Goal: Information Seeking & Learning: Learn about a topic

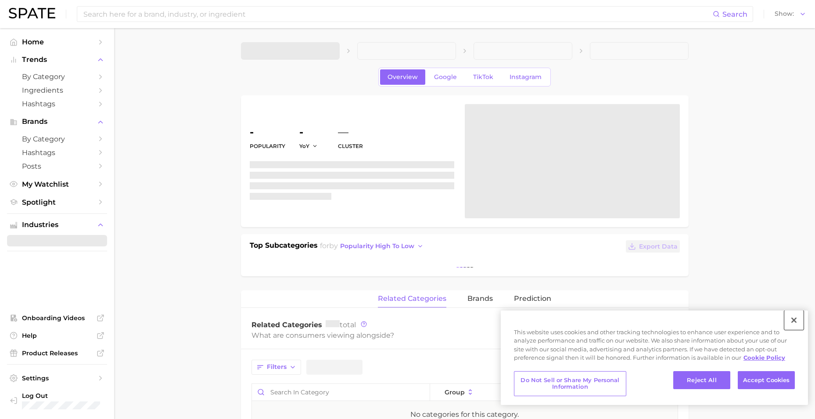
click at [795, 318] on button "Close" at bounding box center [793, 319] width 19 height 19
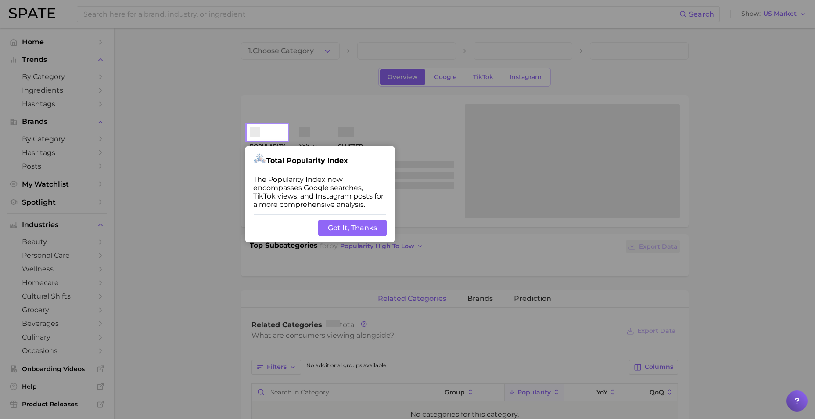
click at [179, 187] on div at bounding box center [124, 348] width 248 height 696
click at [366, 222] on button "Got It, Thanks" at bounding box center [352, 227] width 68 height 17
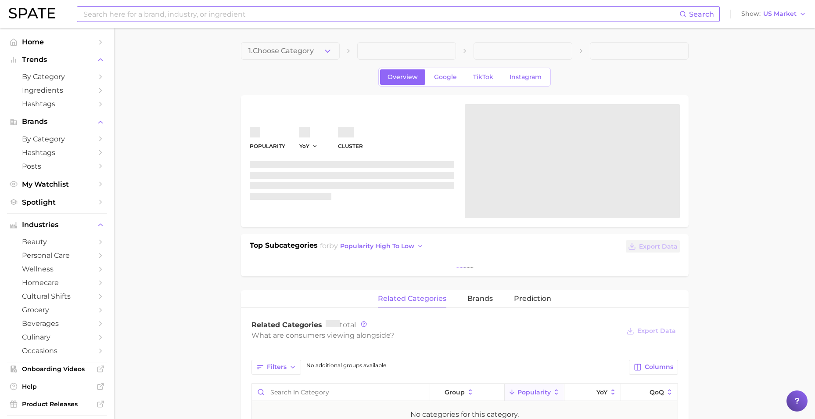
click at [248, 8] on input at bounding box center [381, 14] width 597 height 15
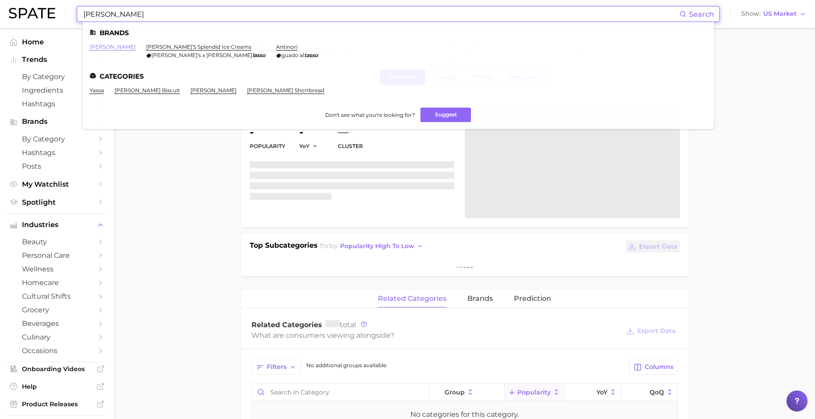
type input "yasso"
click at [99, 47] on link "yasso" at bounding box center [113, 46] width 46 height 7
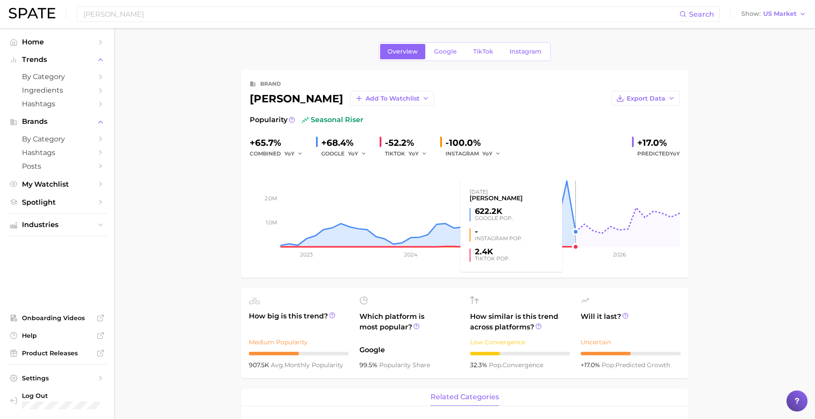
click at [567, 178] on rect at bounding box center [465, 203] width 430 height 88
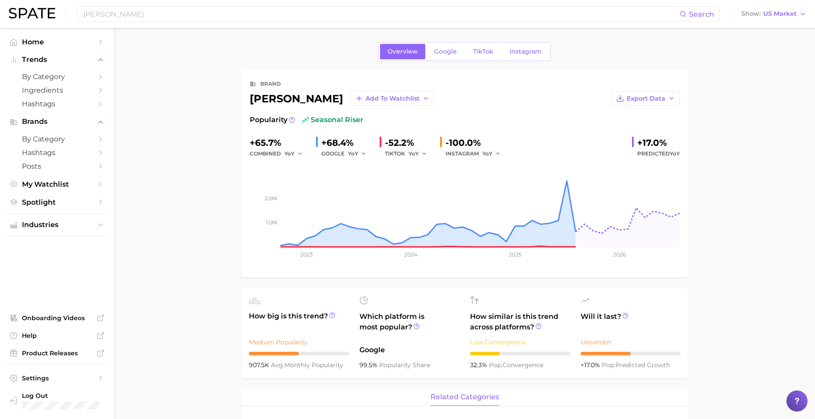
click at [557, 89] on div "brand" at bounding box center [465, 84] width 430 height 11
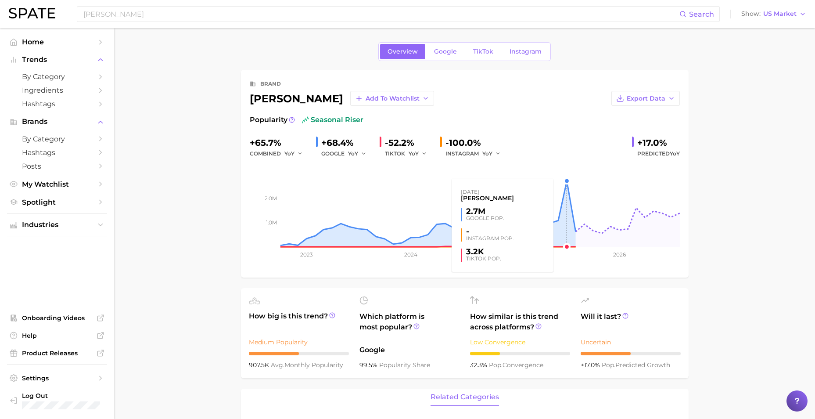
click at [566, 232] on rect at bounding box center [465, 203] width 430 height 88
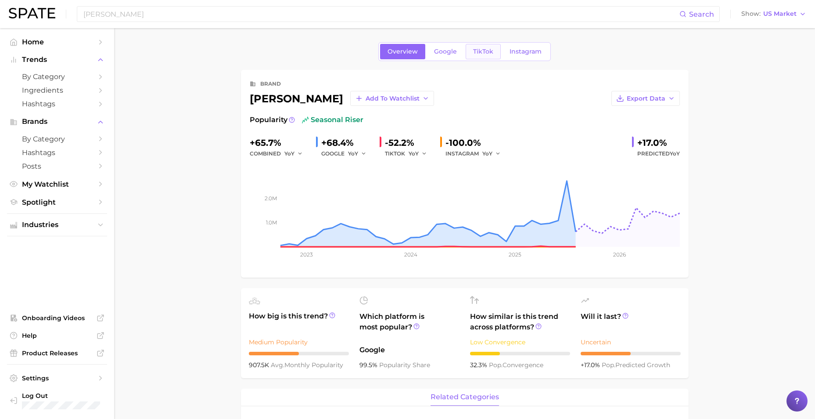
click at [482, 47] on link "TikTok" at bounding box center [483, 51] width 35 height 15
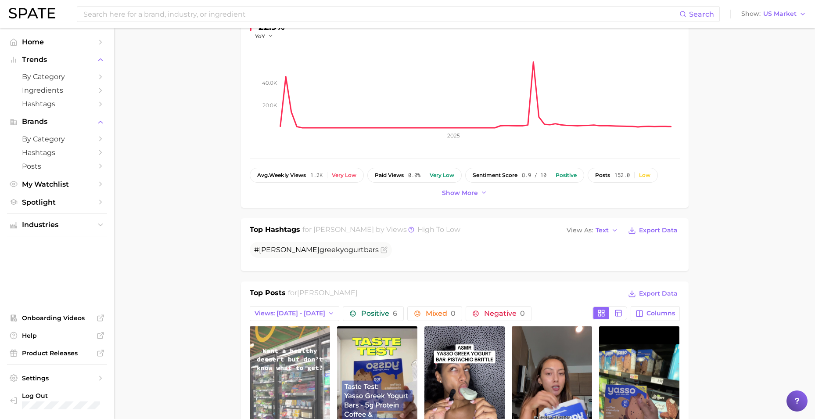
scroll to position [176, 0]
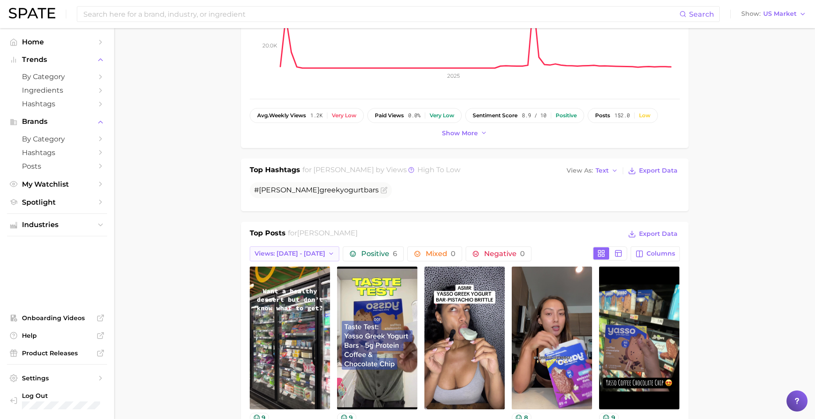
click at [320, 253] on button "Views: Sep 28 - Oct 5" at bounding box center [295, 253] width 90 height 15
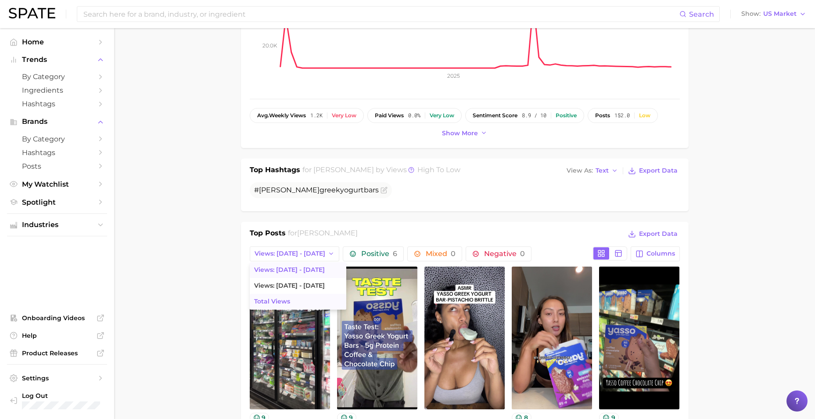
click at [313, 299] on button "Total Views" at bounding box center [298, 302] width 97 height 16
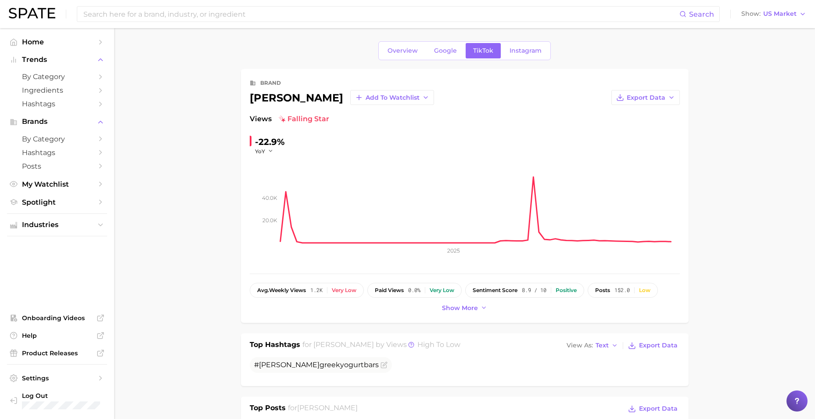
scroll to position [0, 0]
click at [405, 54] on span "Overview" at bounding box center [402, 51] width 30 height 7
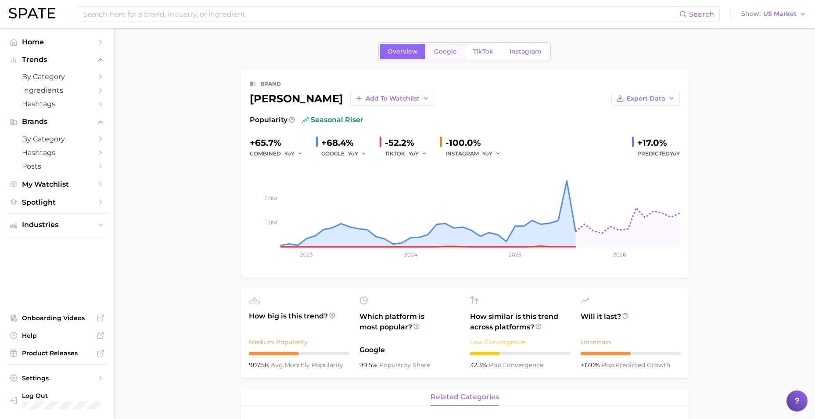
click at [453, 50] on span "Google" at bounding box center [445, 51] width 23 height 7
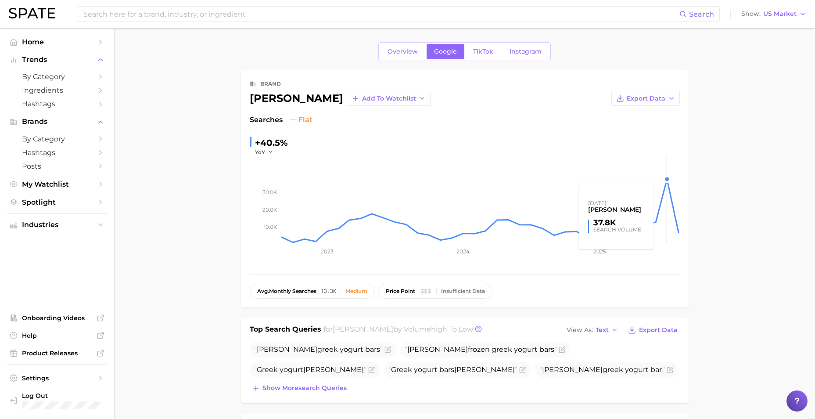
click at [667, 182] on rect at bounding box center [479, 200] width 399 height 88
click at [723, 288] on main "Overview Google TikTok Instagram brand yasso Add to Watchlist Export Data Searc…" at bounding box center [464, 424] width 701 height 792
click at [709, 330] on main "Overview Google TikTok Instagram brand yasso Add to Watchlist Export Data Searc…" at bounding box center [464, 424] width 701 height 792
click at [480, 49] on span "TikTok" at bounding box center [483, 51] width 20 height 7
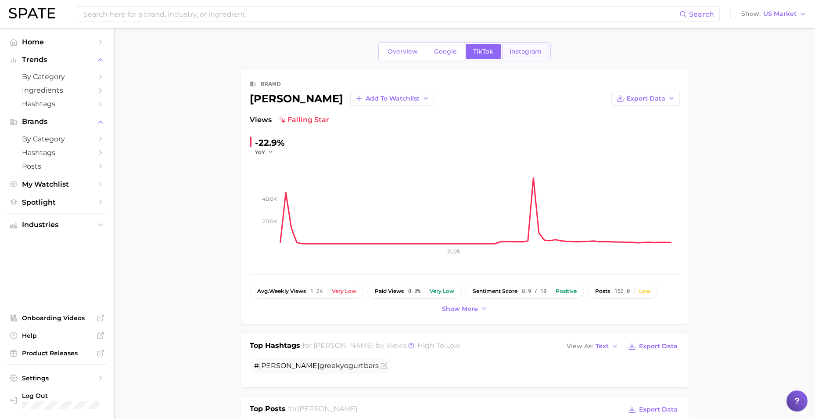
click at [537, 53] on span "Instagram" at bounding box center [525, 51] width 32 height 7
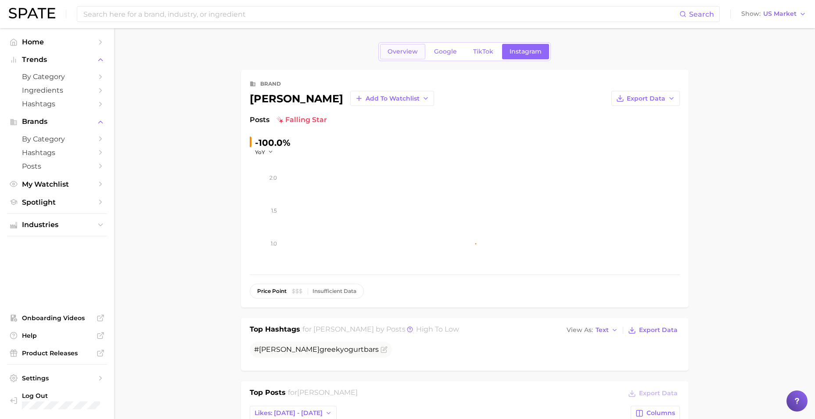
click at [396, 49] on span "Overview" at bounding box center [402, 51] width 30 height 7
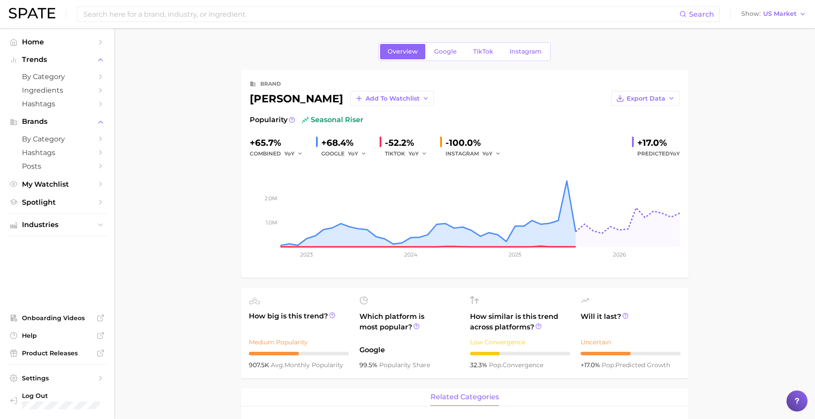
click at [436, 52] on span "Google" at bounding box center [445, 51] width 23 height 7
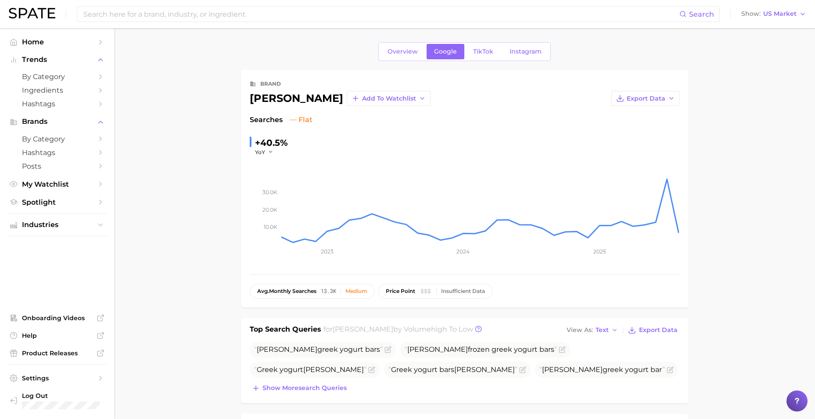
click at [179, 237] on main "Overview Google TikTok Instagram brand yasso Add to Watchlist Export Data Searc…" at bounding box center [464, 424] width 701 height 792
